Goal: Check status: Check status

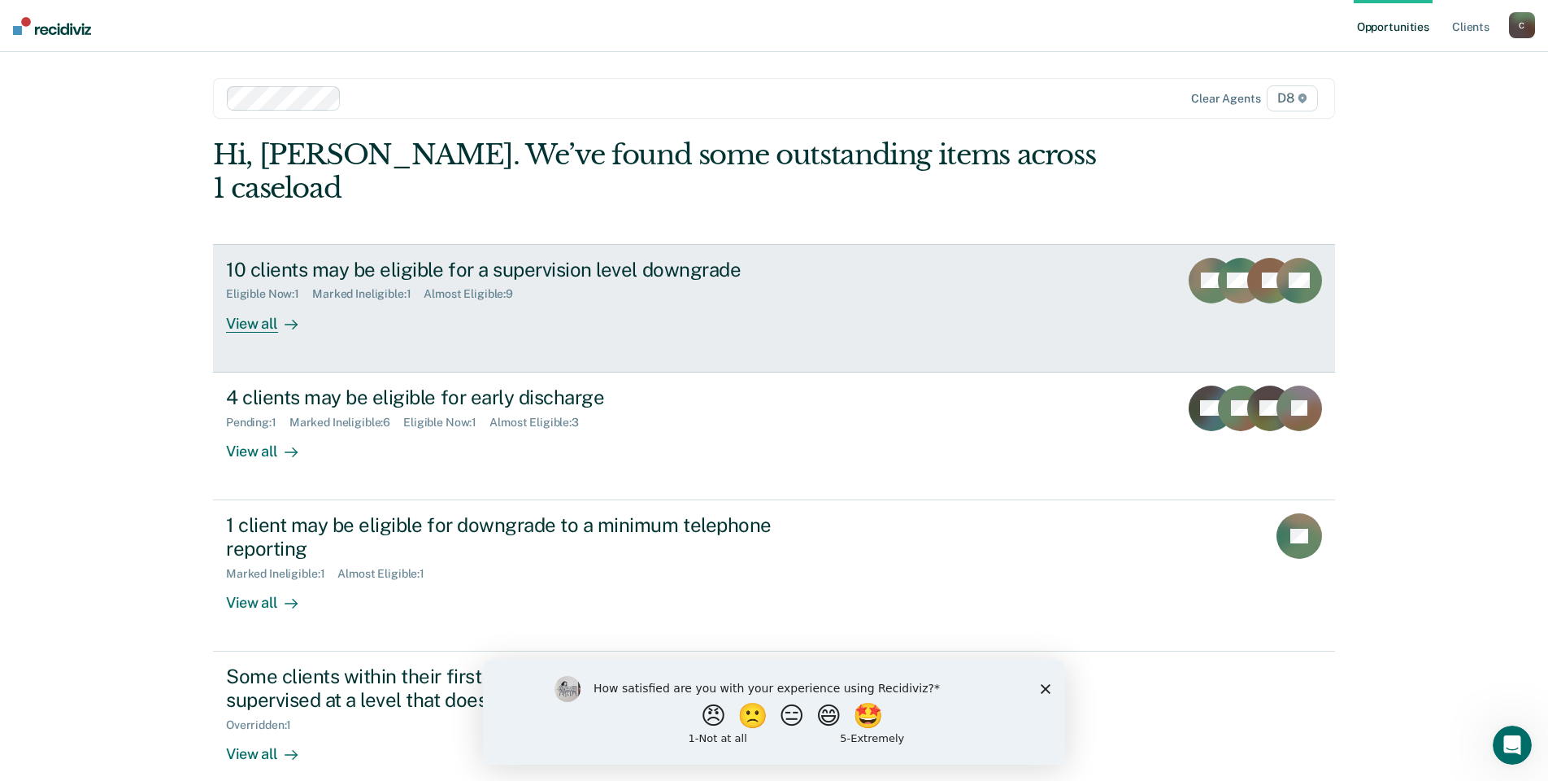
click at [519, 244] on link "10 clients may be eligible for a supervision level downgrade Eligible Now : 1 M…" at bounding box center [774, 308] width 1122 height 128
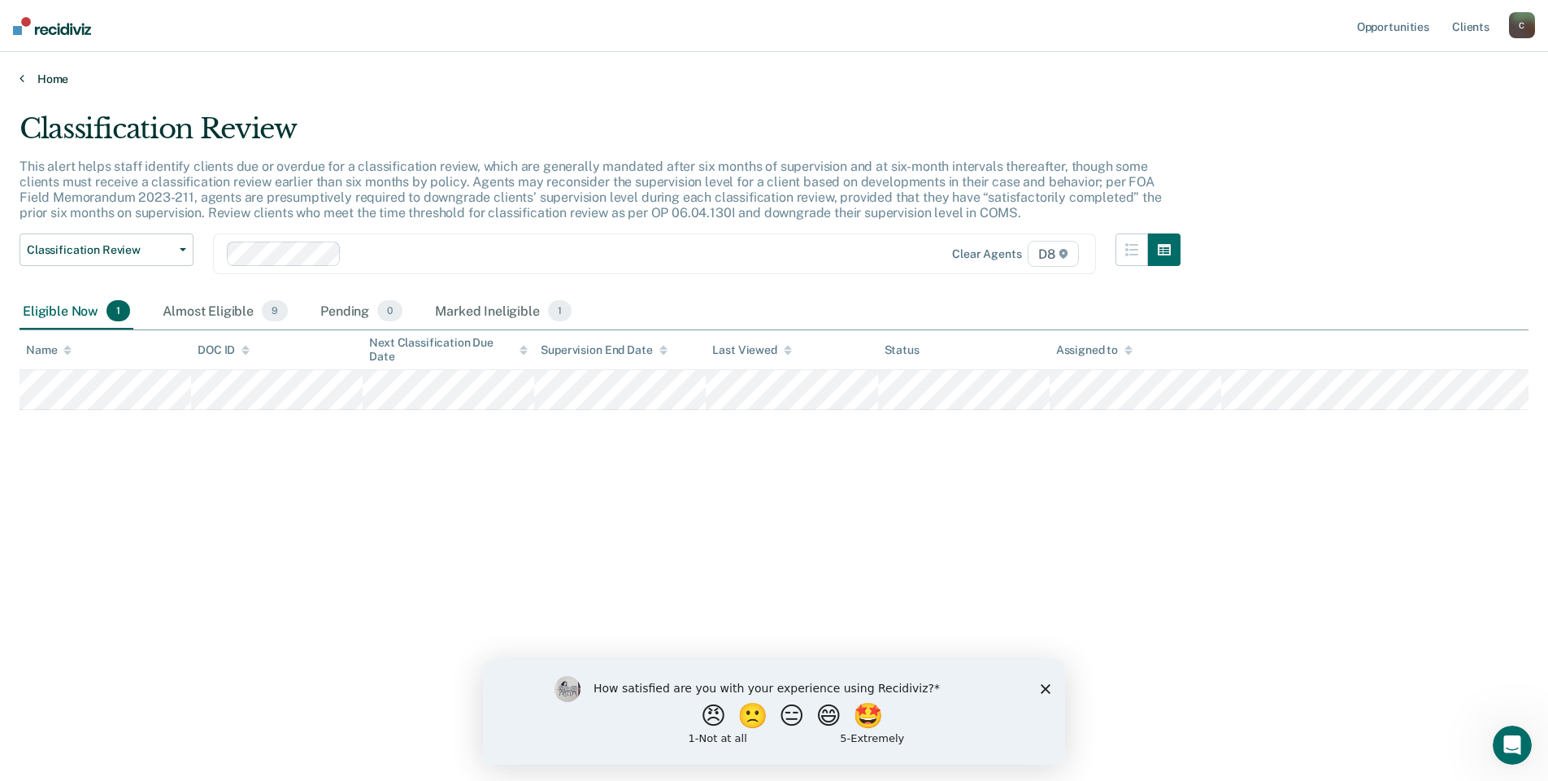
click at [58, 80] on link "Home" at bounding box center [774, 79] width 1509 height 15
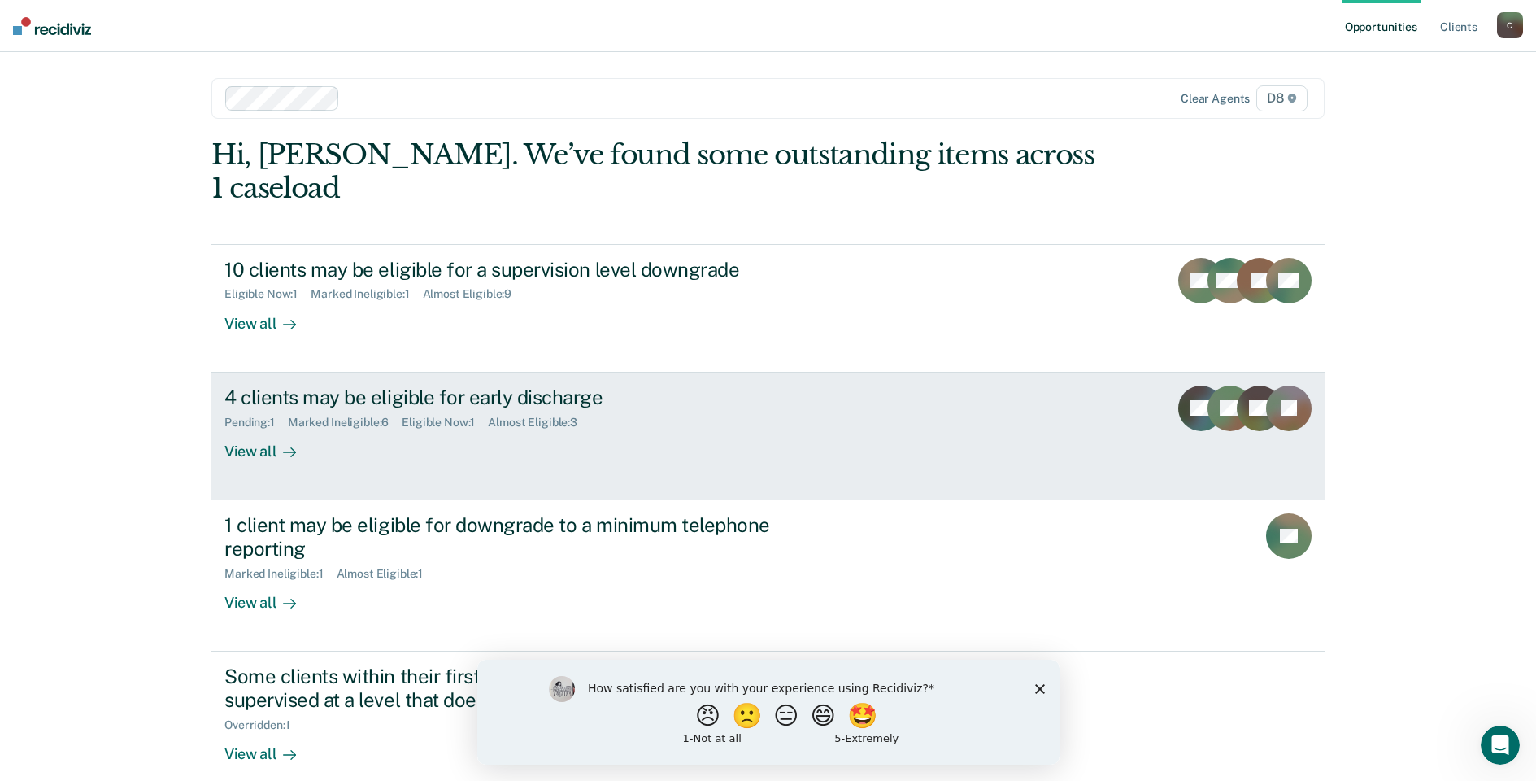
click at [507, 385] on div "4 clients may be eligible for early discharge" at bounding box center [509, 397] width 571 height 24
